Goal: Task Accomplishment & Management: Use online tool/utility

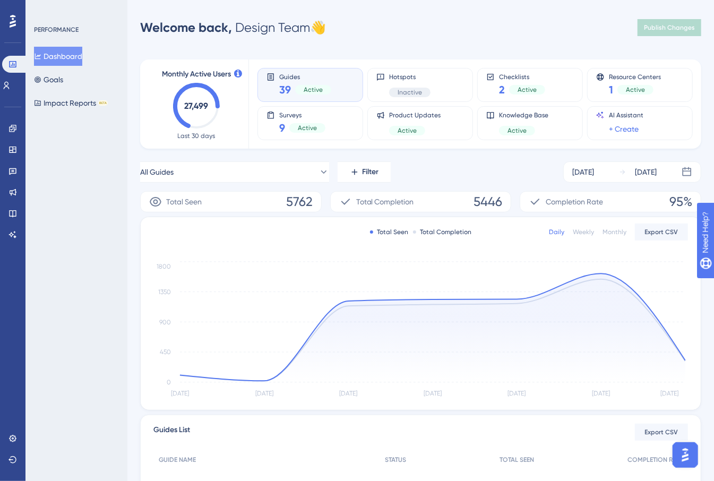
click at [123, 226] on div "PERFORMANCE Dashboard Goals Impact Reports BETA" at bounding box center [76, 240] width 102 height 481
click at [11, 167] on icon at bounding box center [12, 171] width 8 height 8
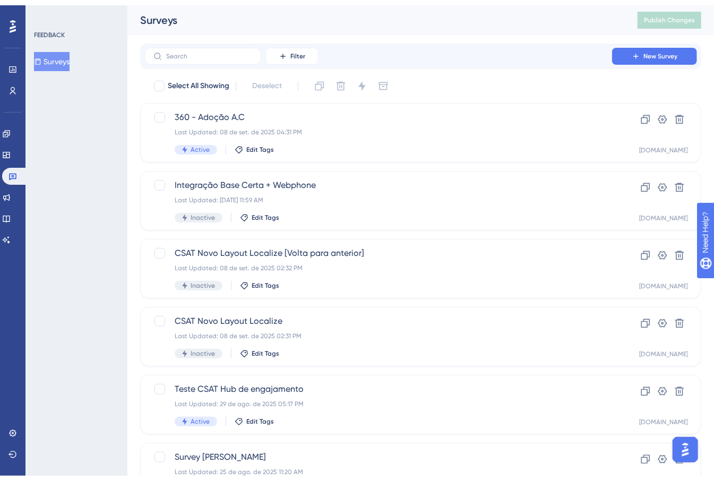
scroll to position [342, 0]
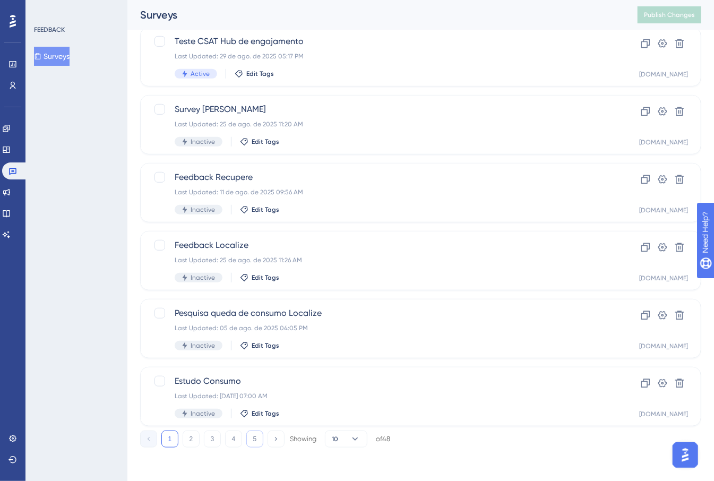
click at [253, 435] on button "5" at bounding box center [254, 438] width 17 height 17
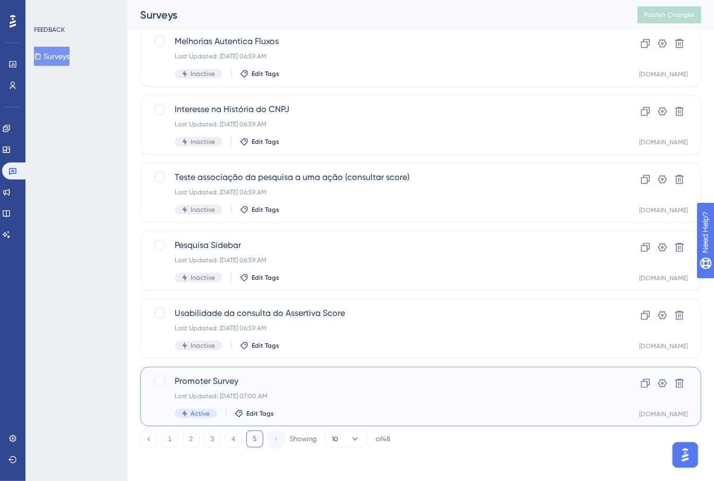
click at [329, 382] on span "Promoter Survey" at bounding box center [378, 381] width 407 height 13
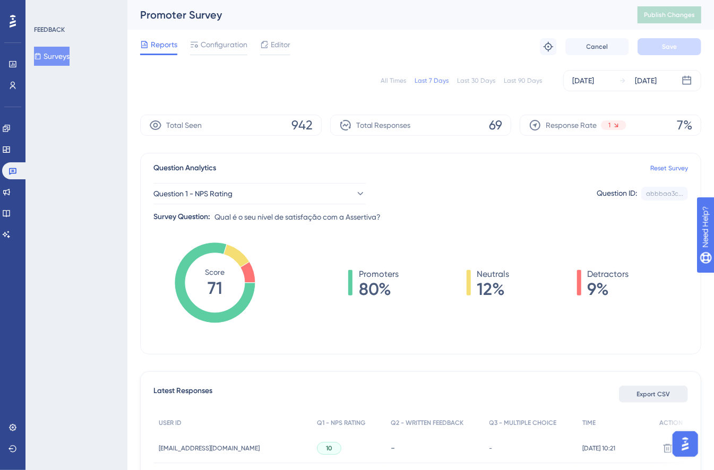
click at [654, 394] on span "Export CSV" at bounding box center [653, 394] width 33 height 8
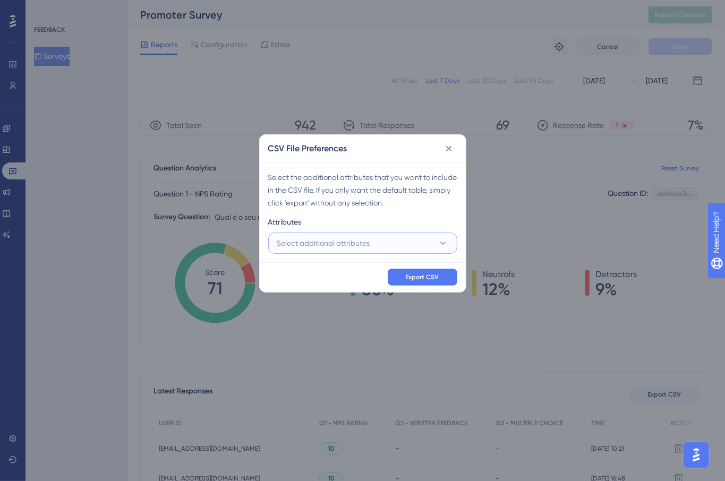
click at [342, 243] on span "Select additional attributes" at bounding box center [323, 243] width 93 height 13
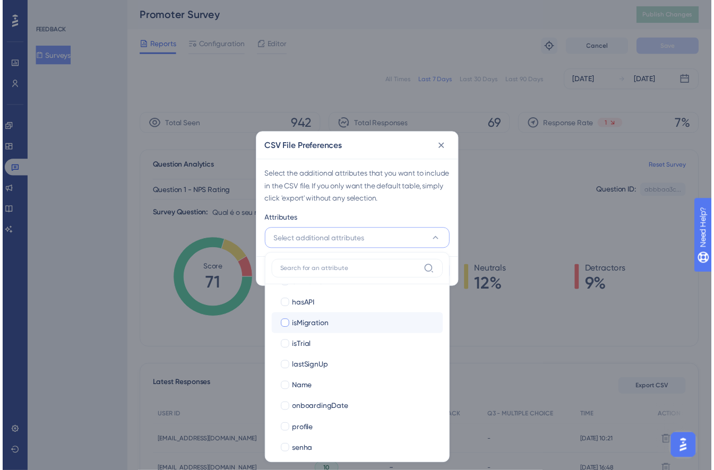
scroll to position [368, 0]
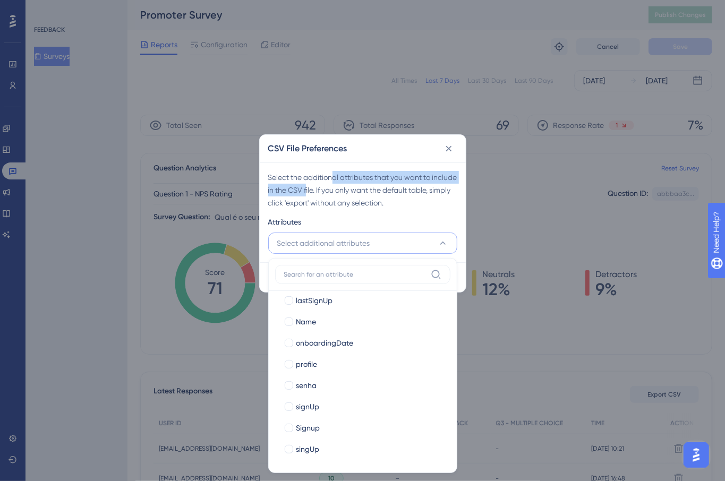
click at [333, 186] on div "Select the additional attributes that you want to include in the CSV file. If y…" at bounding box center [362, 190] width 189 height 38
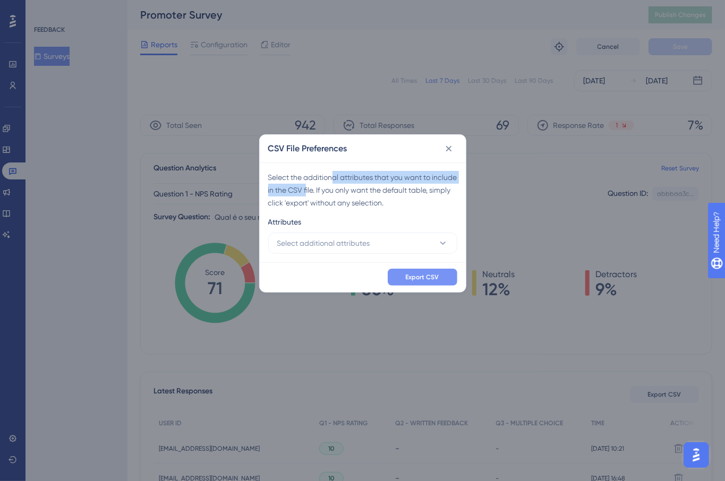
click at [417, 279] on span "Export CSV" at bounding box center [422, 277] width 33 height 8
